Goal: Task Accomplishment & Management: Use online tool/utility

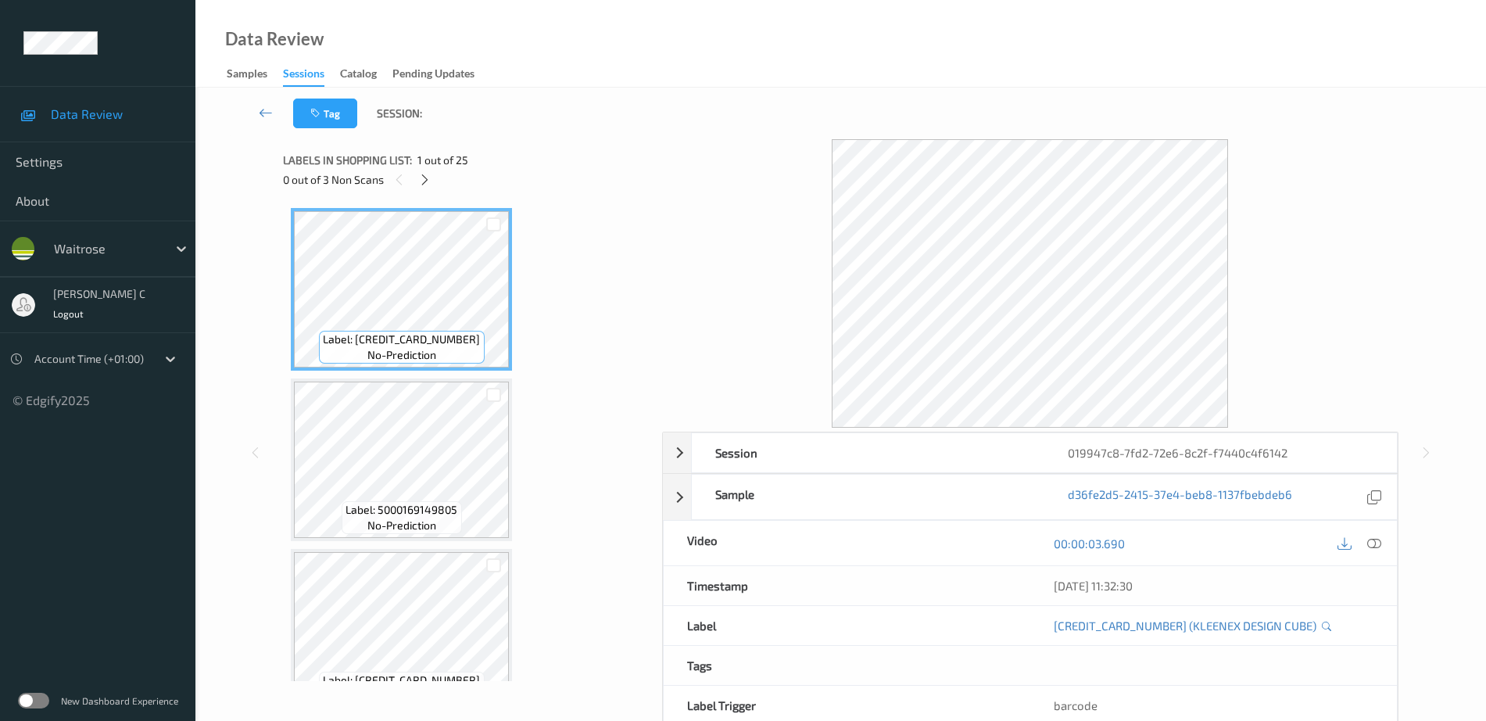
click at [430, 173] on icon at bounding box center [424, 180] width 13 height 14
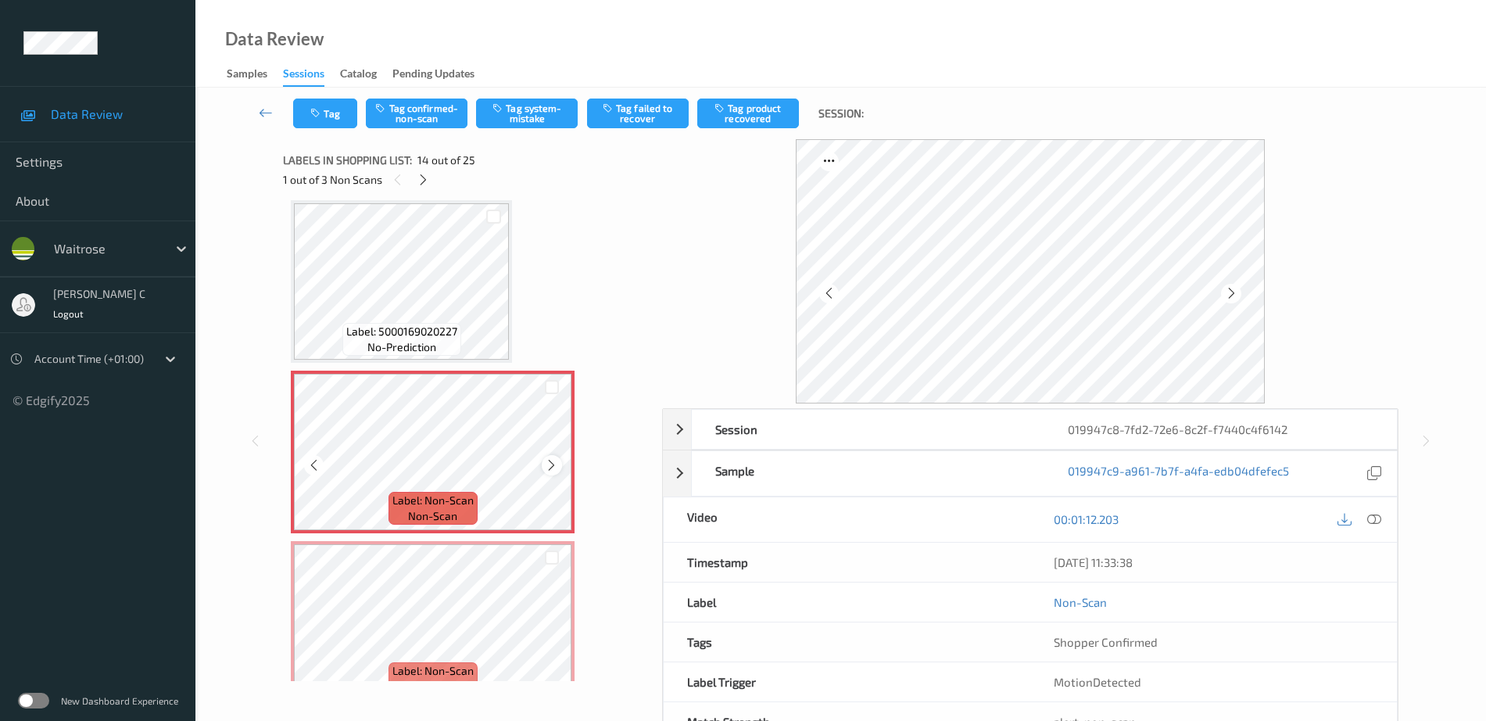
click at [550, 466] on icon at bounding box center [551, 465] width 13 height 14
click at [553, 460] on icon at bounding box center [551, 465] width 13 height 14
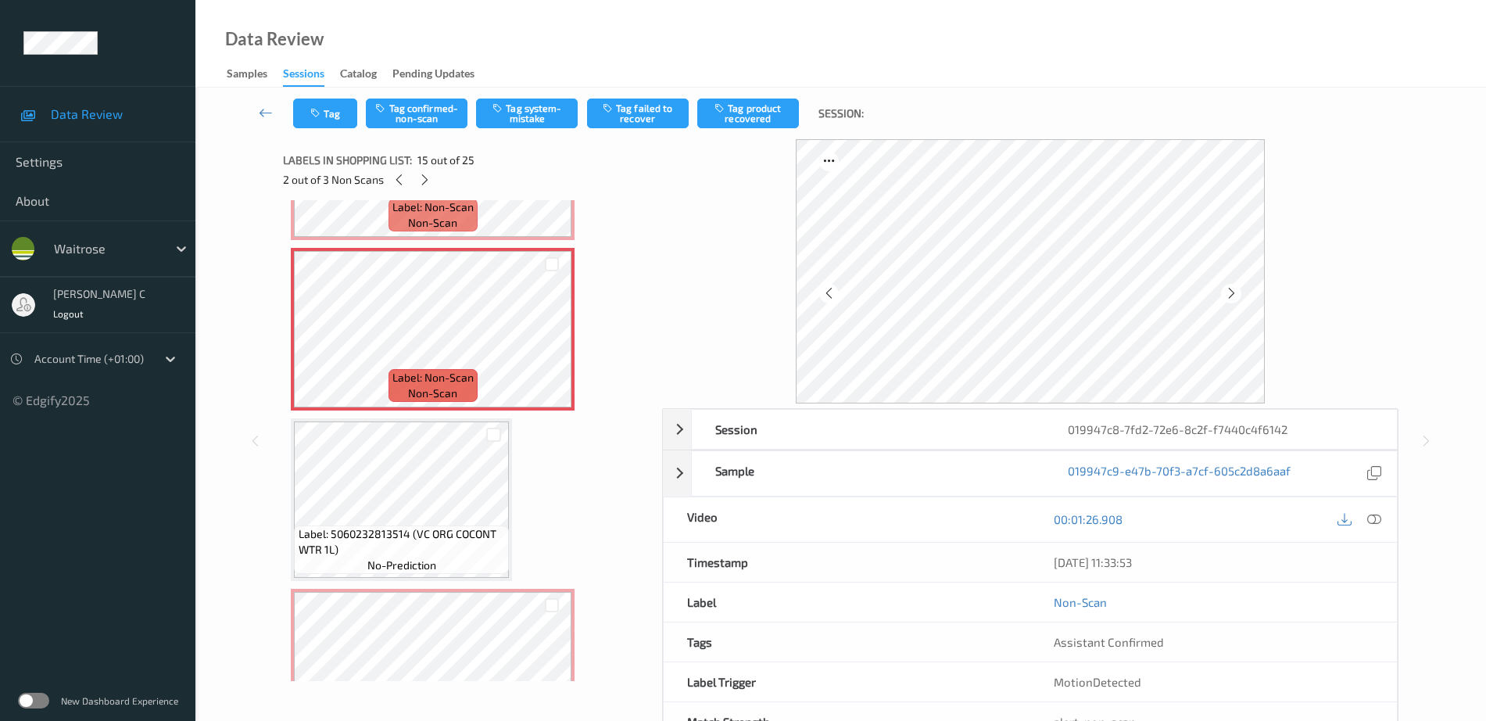
scroll to position [2443, 0]
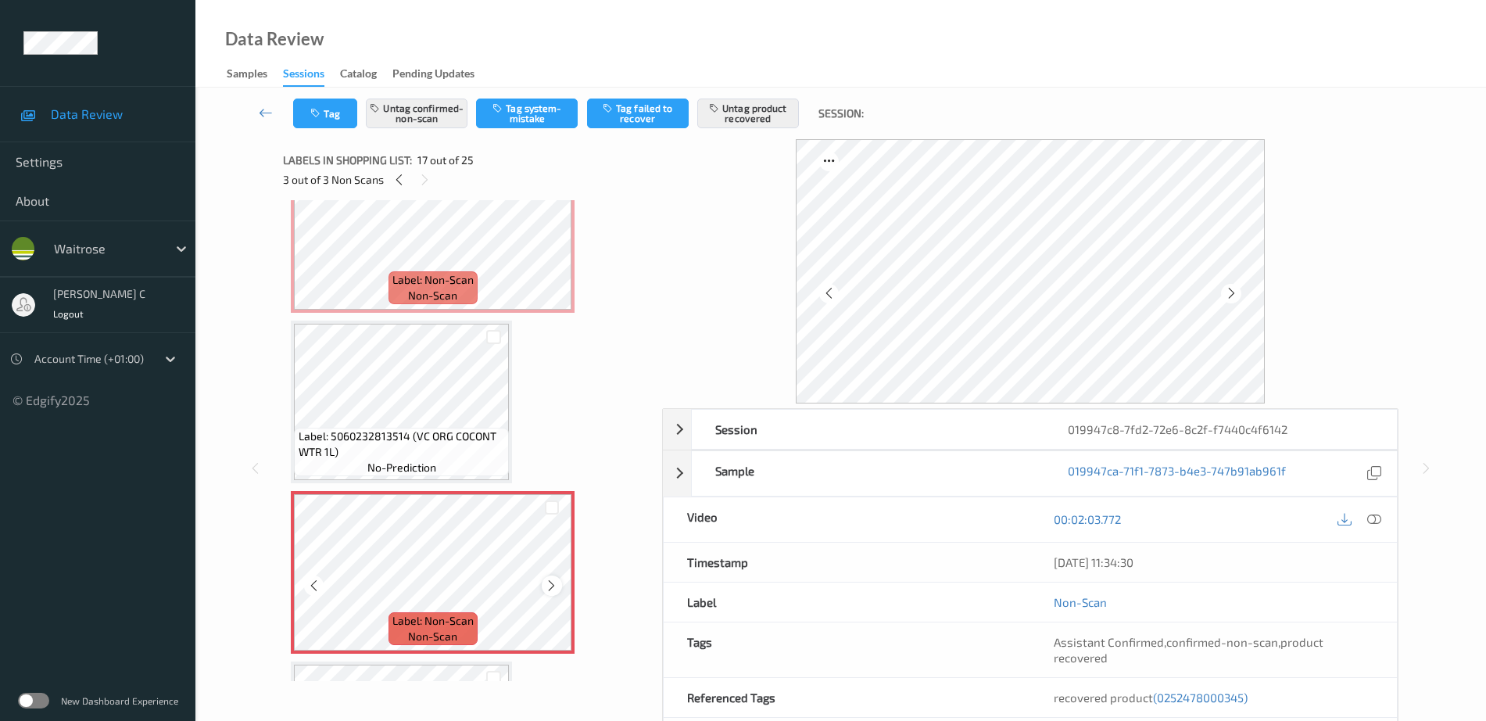
click at [550, 587] on icon at bounding box center [551, 585] width 13 height 14
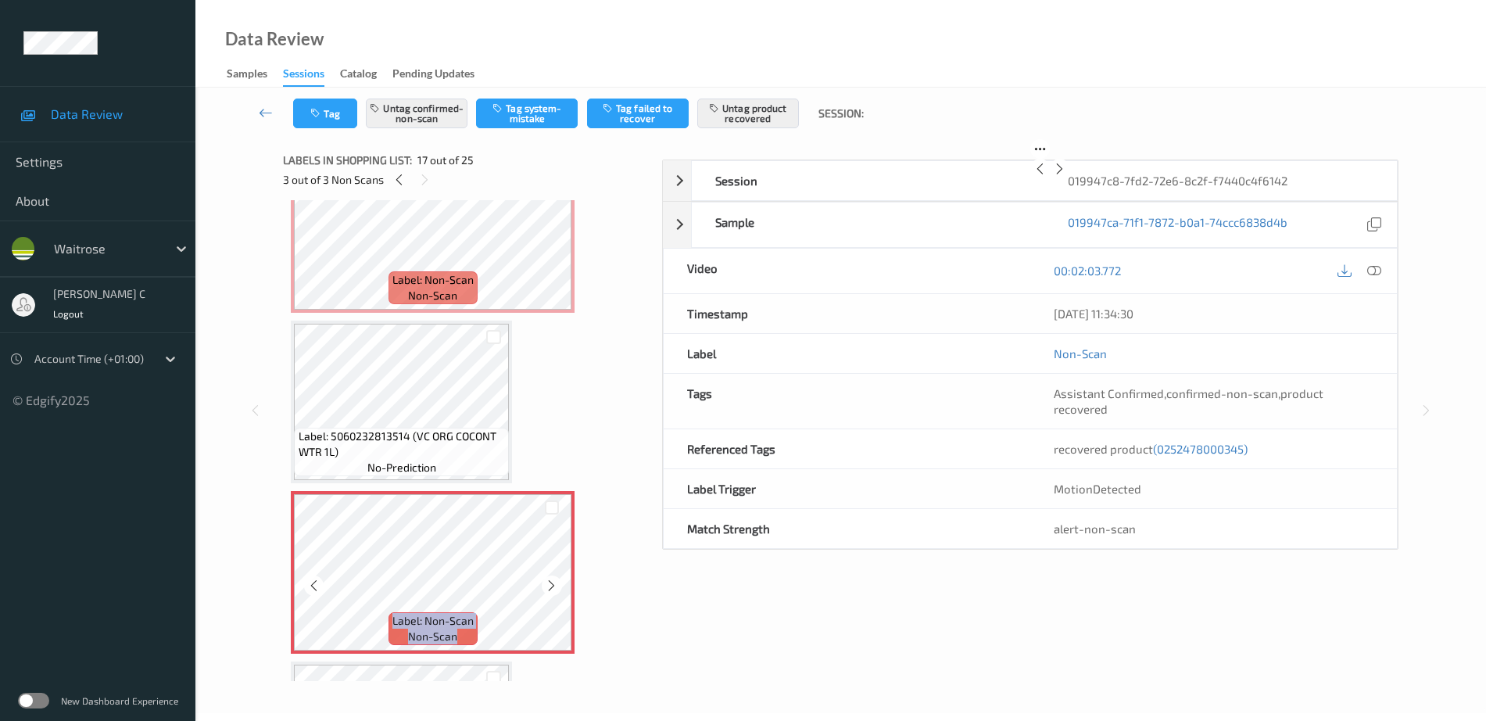
click at [550, 587] on icon at bounding box center [551, 585] width 13 height 14
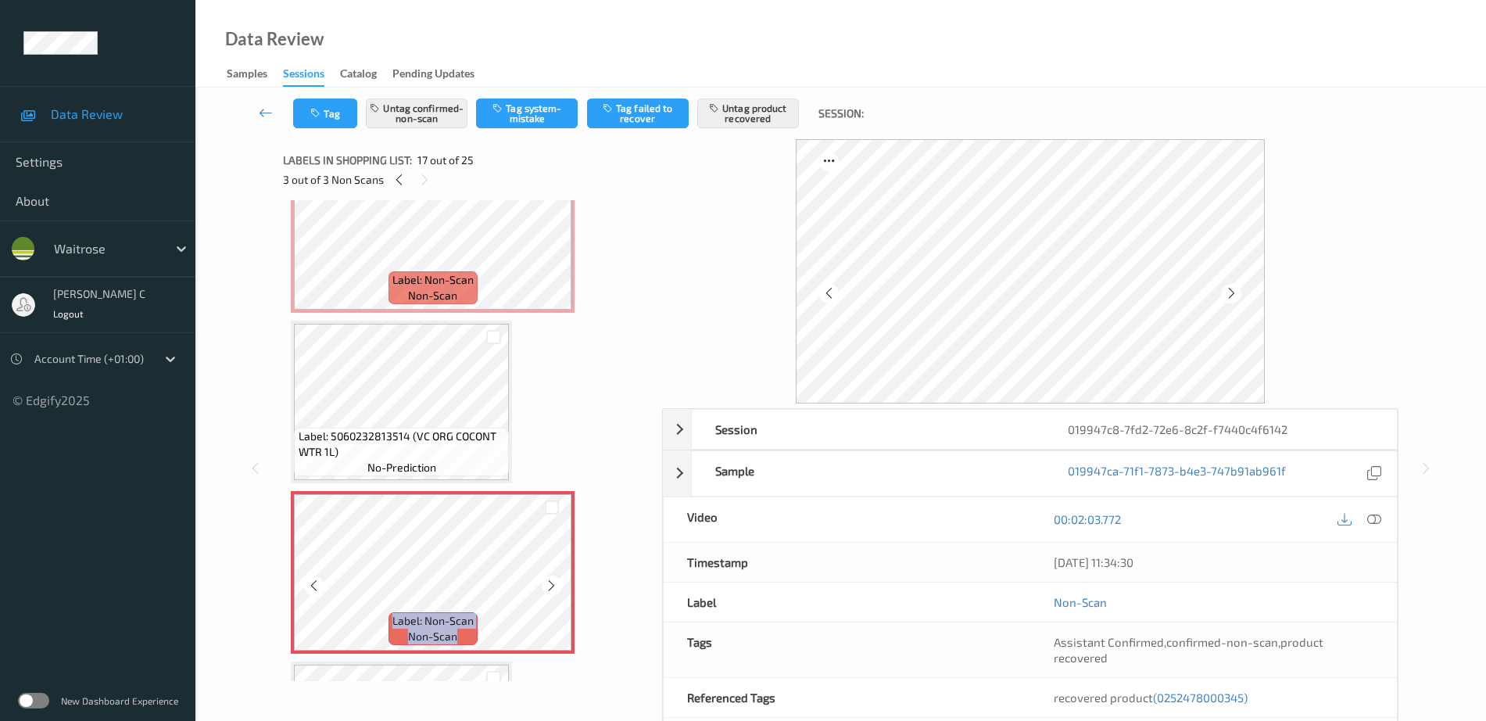
click at [550, 587] on icon at bounding box center [551, 585] width 13 height 14
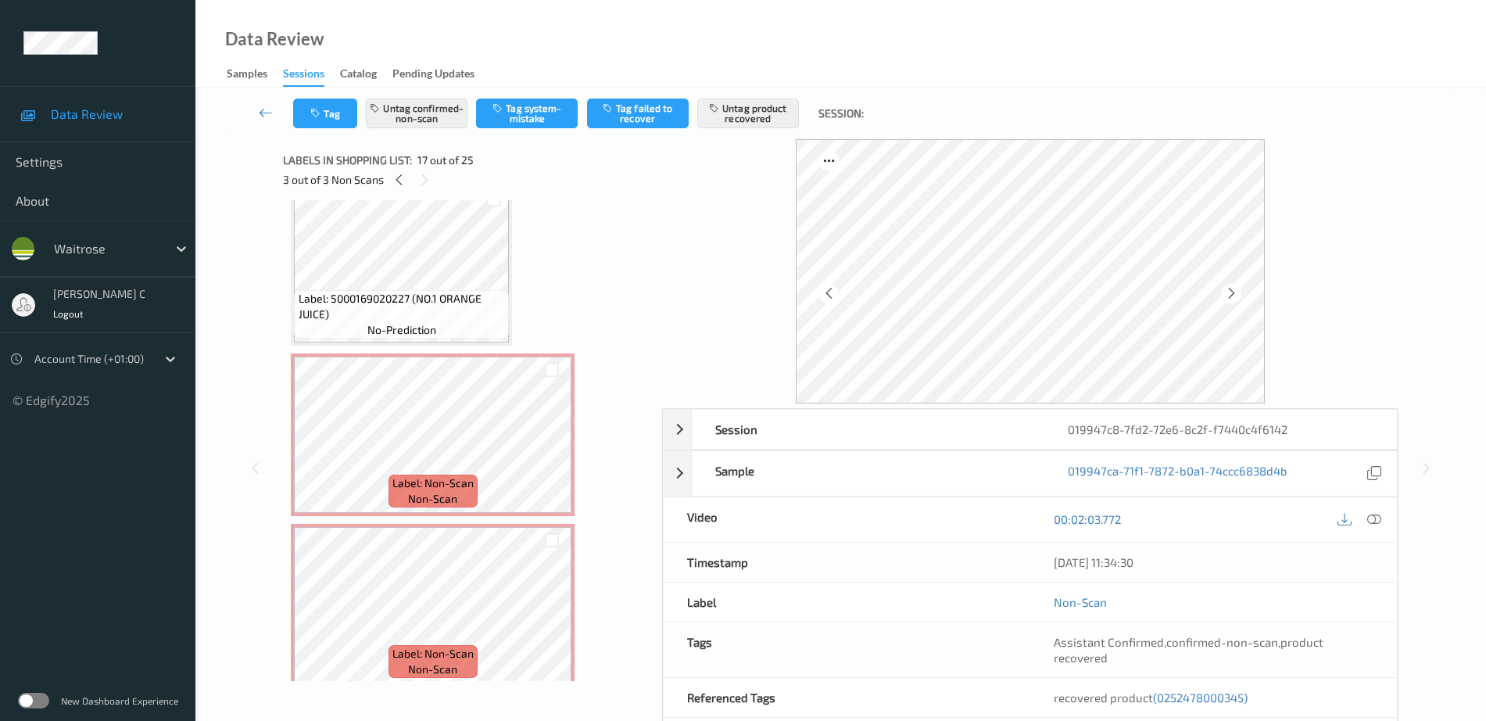
scroll to position [2052, 0]
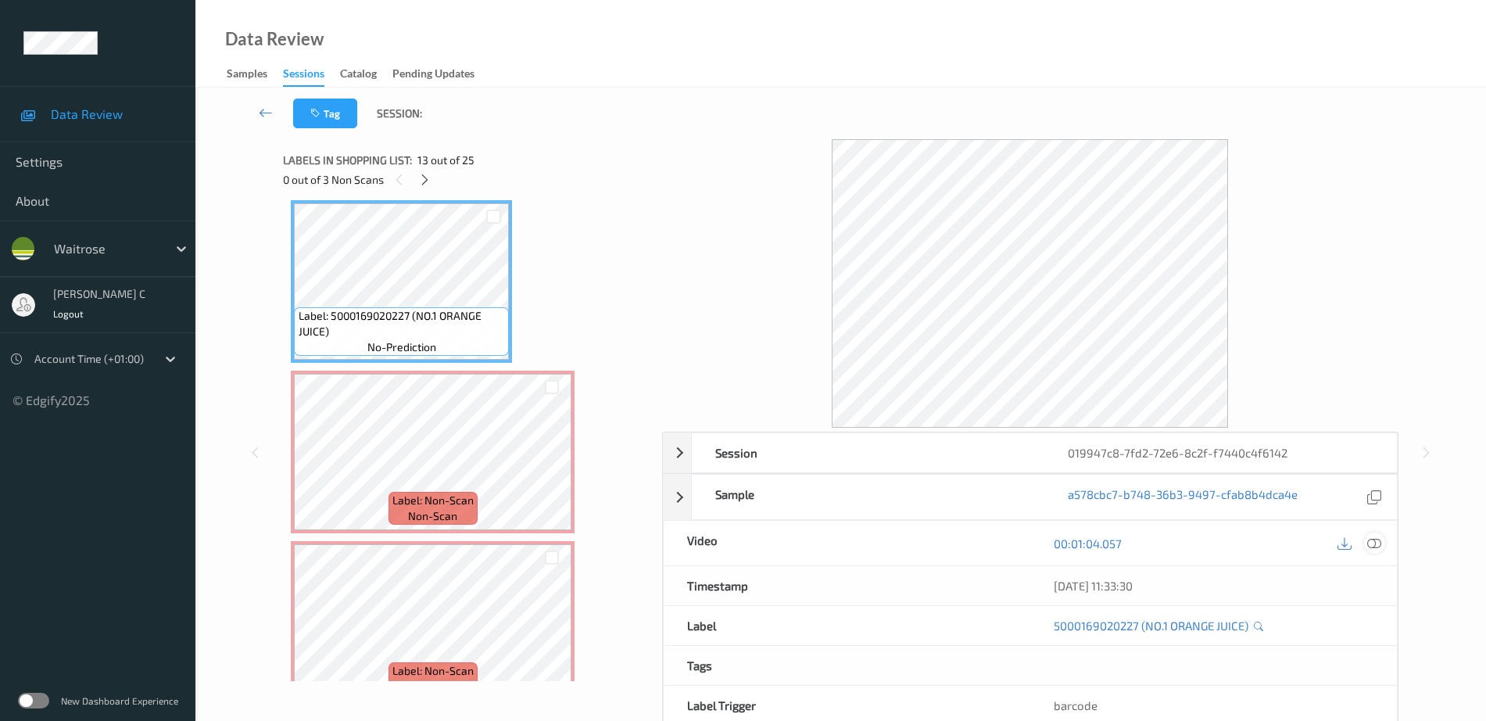
click at [1374, 544] on icon at bounding box center [1374, 543] width 14 height 14
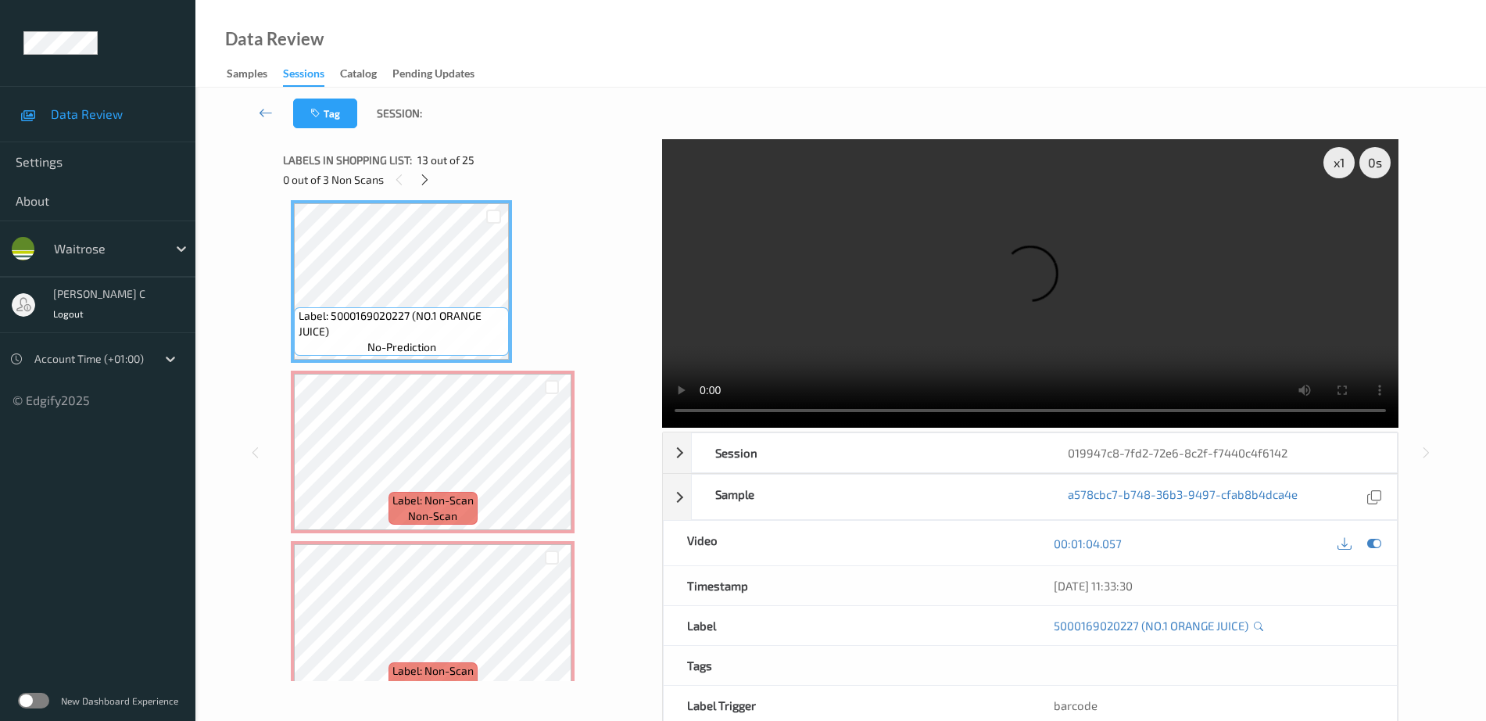
click at [1354, 221] on video at bounding box center [1030, 283] width 736 height 288
click at [1335, 163] on div "x 1" at bounding box center [1338, 162] width 31 height 31
click at [1335, 163] on div "x 2" at bounding box center [1338, 162] width 31 height 31
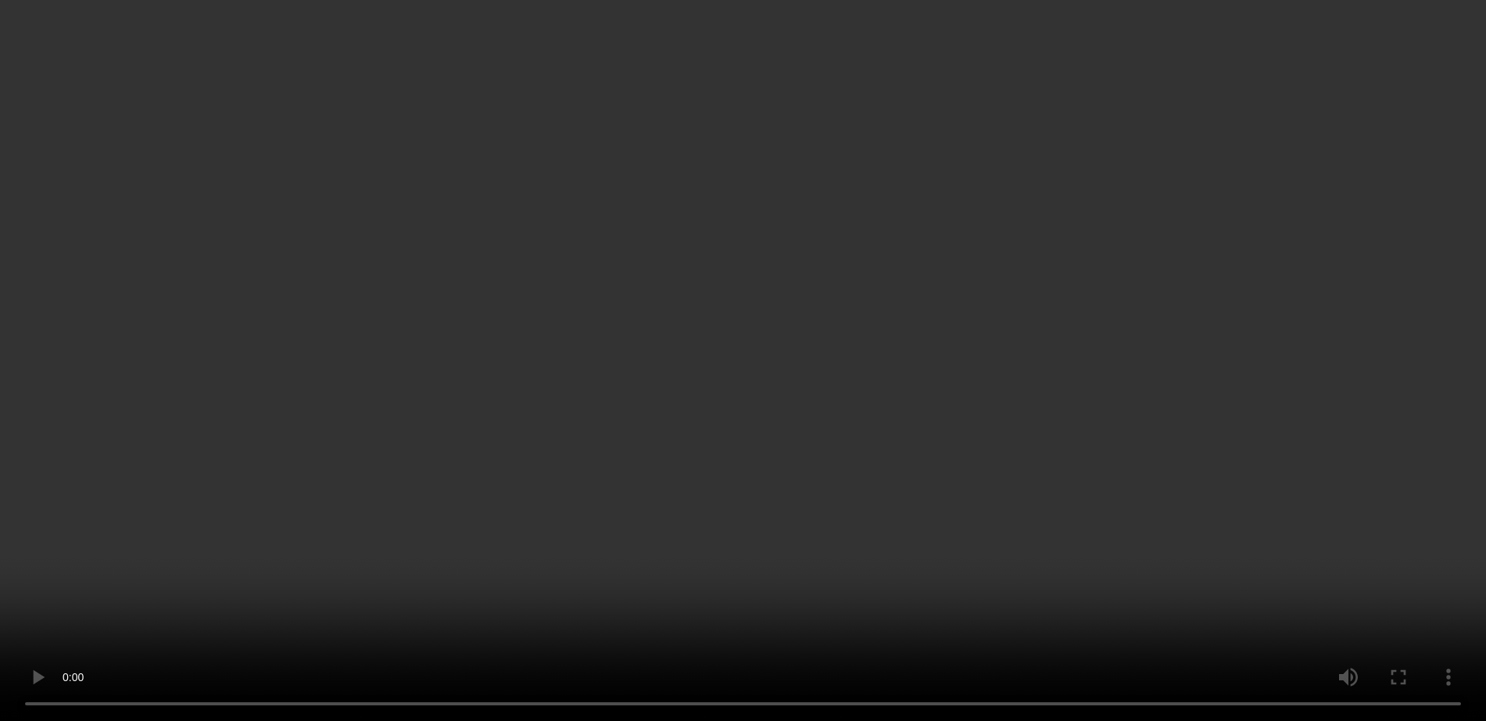
scroll to position [2345, 0]
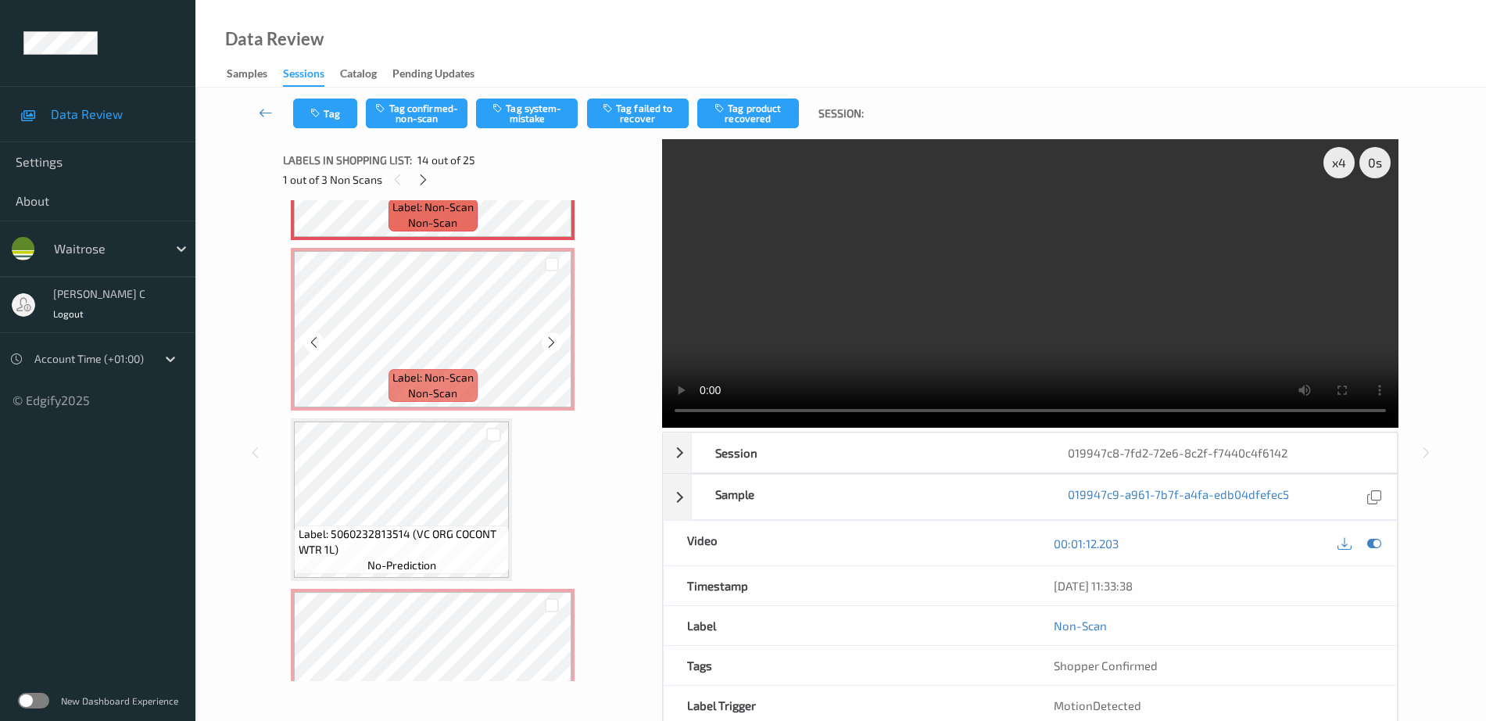
click at [458, 384] on span "Label: Non-Scan" at bounding box center [432, 378] width 81 height 16
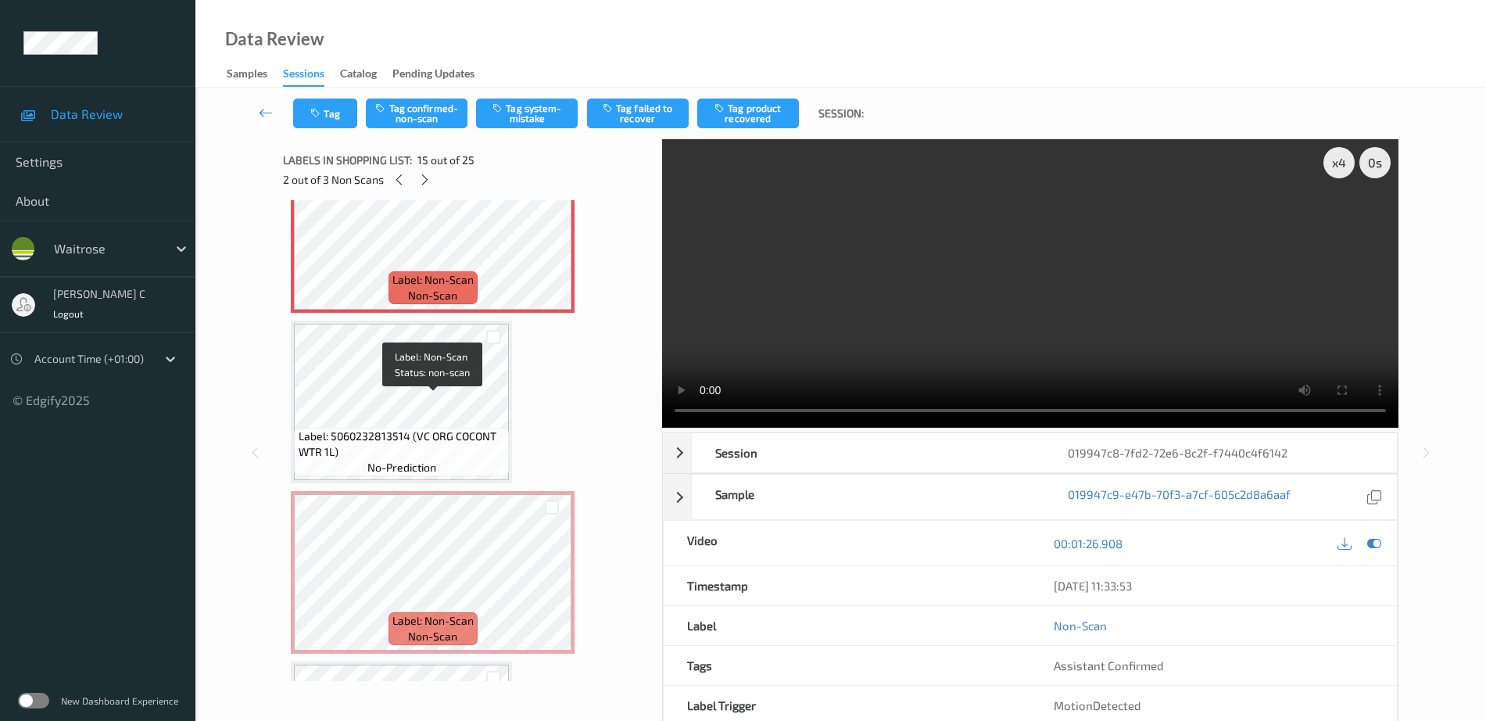
scroll to position [2638, 0]
